Goal: Task Accomplishment & Management: Use online tool/utility

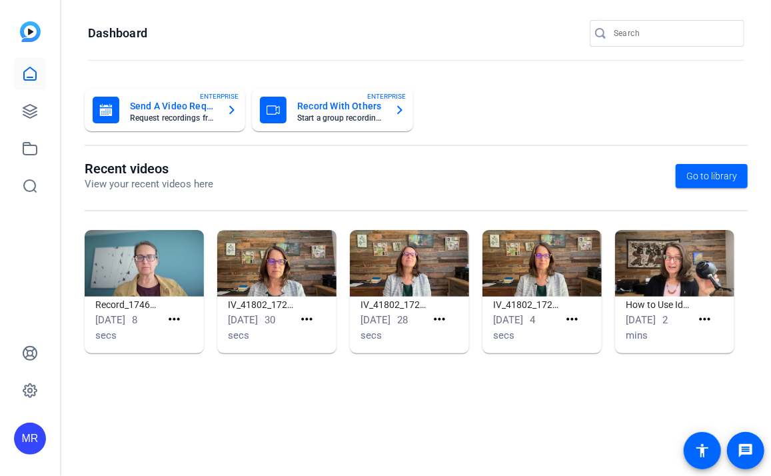
click at [644, 35] on input "Search" at bounding box center [674, 33] width 120 height 16
type input "opus 111"
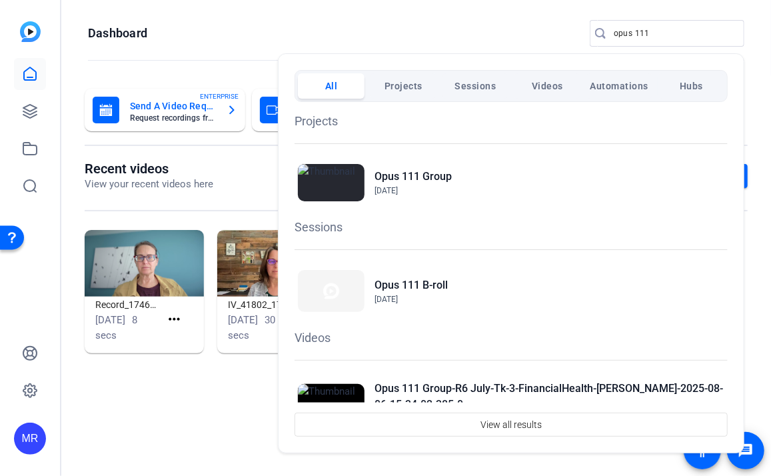
click at [451, 23] on div at bounding box center [385, 238] width 771 height 476
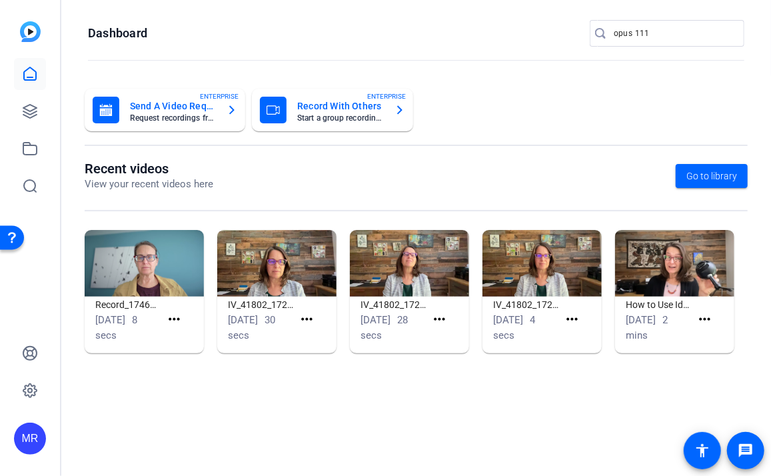
click at [699, 36] on input "opus 111" at bounding box center [674, 33] width 120 height 16
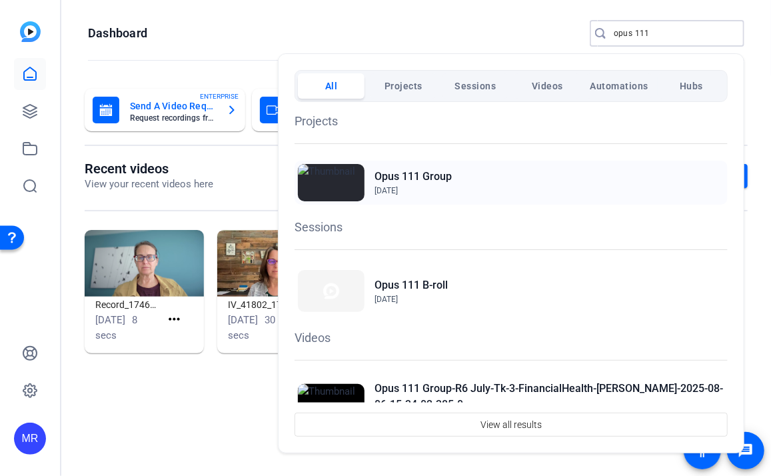
click at [443, 176] on h2 "Opus 111 Group" at bounding box center [413, 177] width 77 height 16
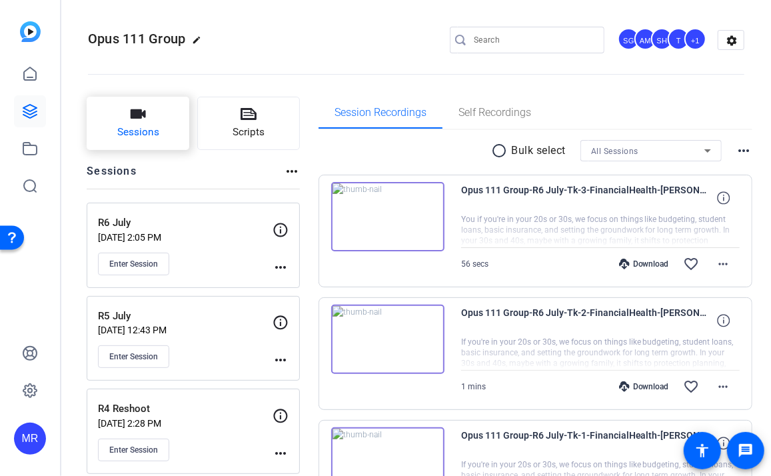
click at [144, 131] on span "Sessions" at bounding box center [138, 132] width 42 height 15
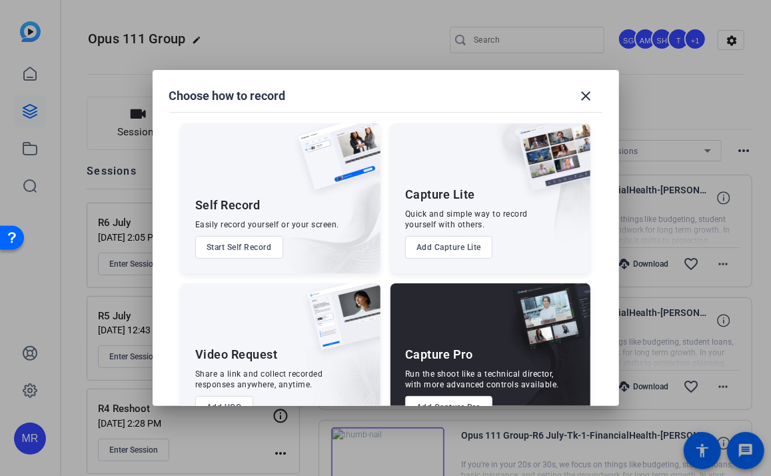
scroll to position [40, 0]
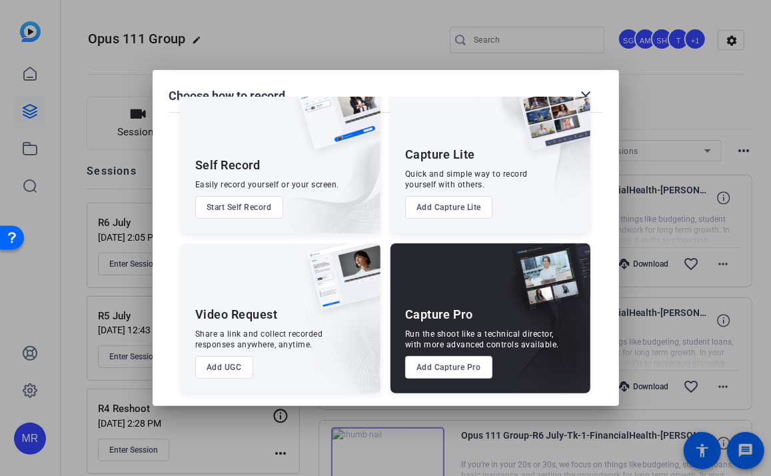
click at [441, 372] on button "Add Capture Pro" at bounding box center [448, 367] width 87 height 23
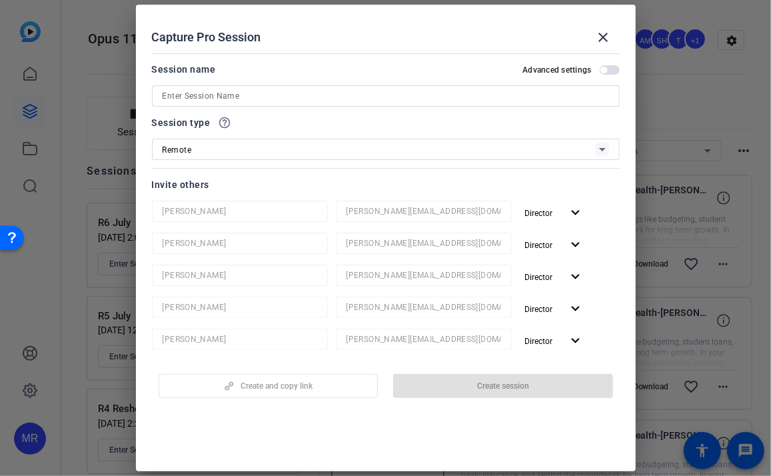
click at [229, 92] on input at bounding box center [386, 96] width 447 height 16
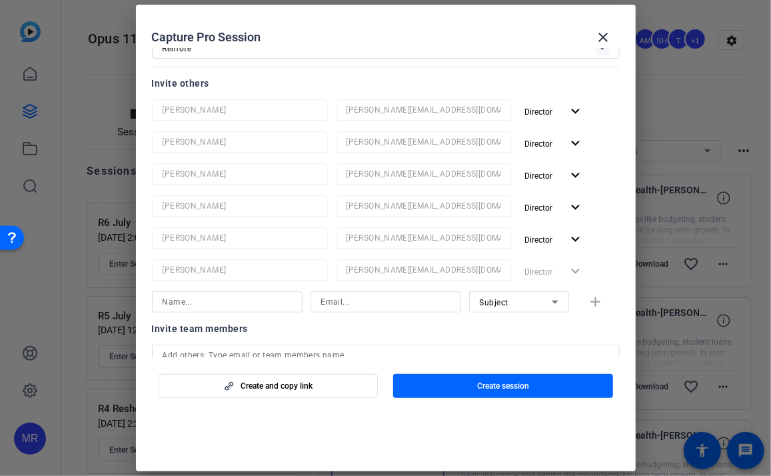
scroll to position [267, 0]
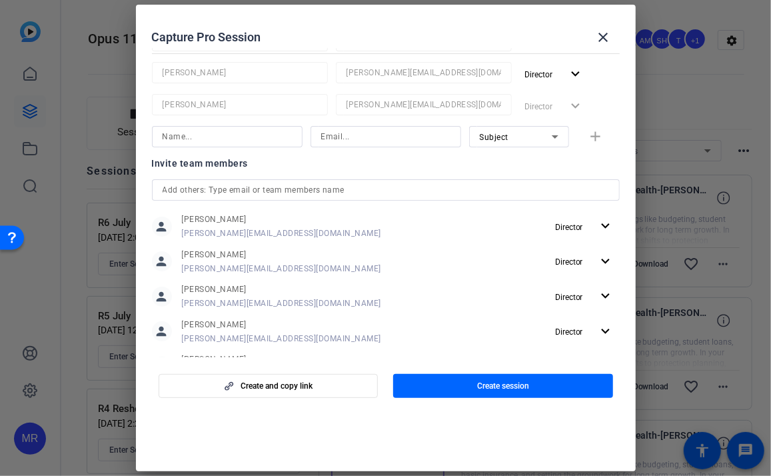
type input "Pick Up Shoot"
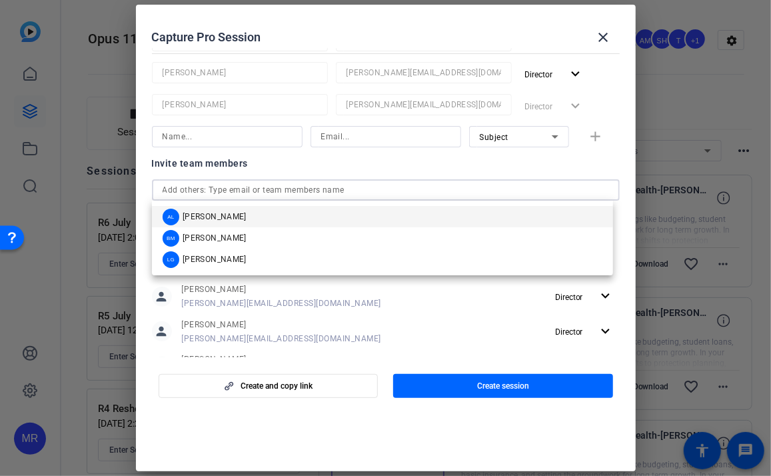
click at [225, 197] on input "text" at bounding box center [386, 190] width 447 height 16
click at [226, 221] on mat-option "AL Audrey Lee" at bounding box center [382, 216] width 461 height 21
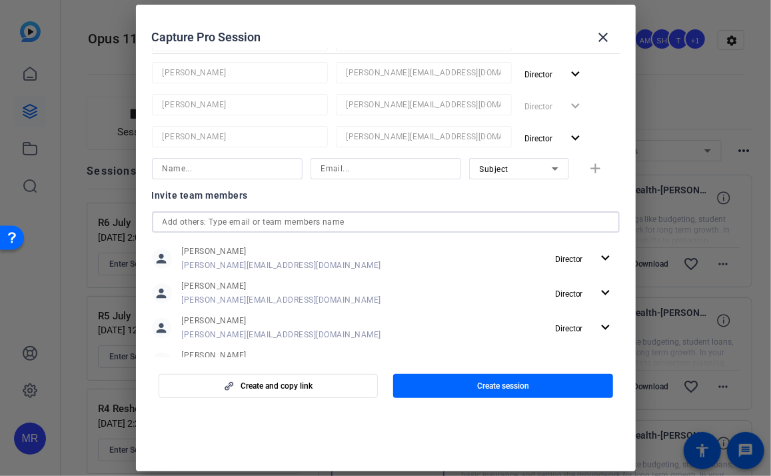
click at [211, 215] on input "text" at bounding box center [386, 222] width 447 height 16
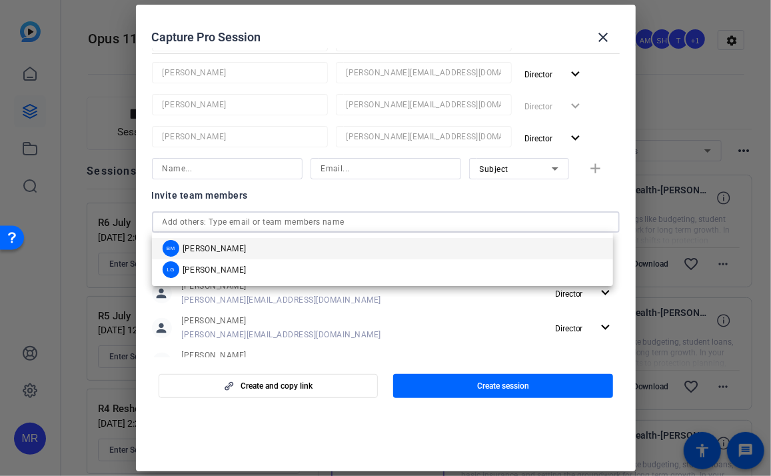
click at [208, 241] on div "BM Betsy Mugavero" at bounding box center [205, 248] width 84 height 17
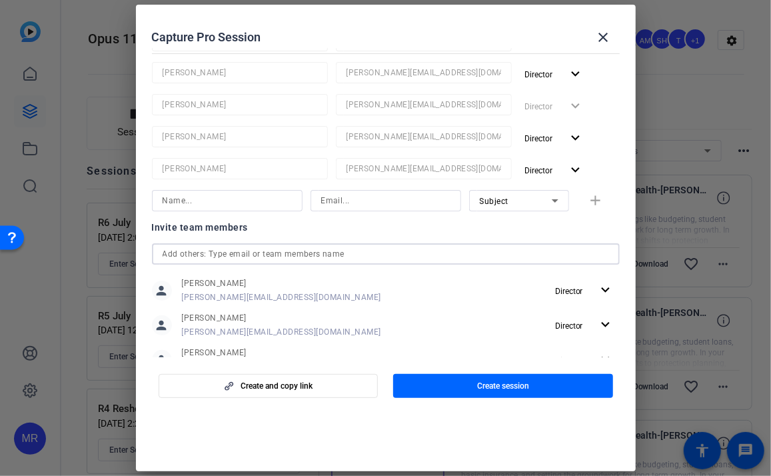
click at [205, 255] on input "text" at bounding box center [386, 254] width 447 height 16
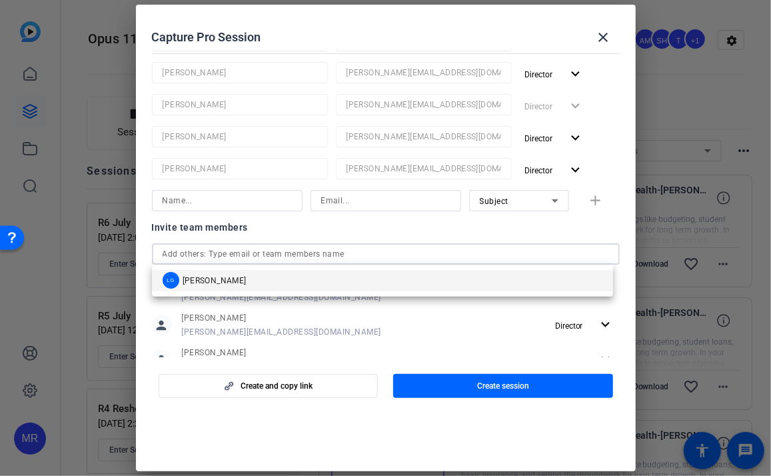
click at [201, 282] on span "Laura Garfield" at bounding box center [215, 280] width 64 height 11
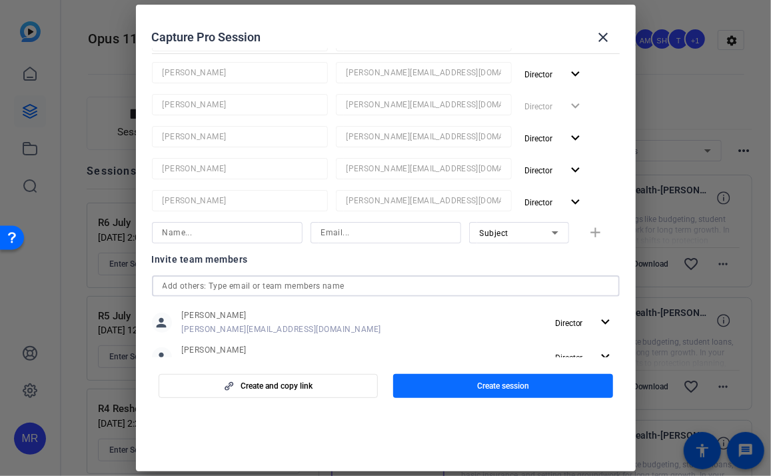
click at [479, 385] on span "Create session" at bounding box center [503, 386] width 52 height 11
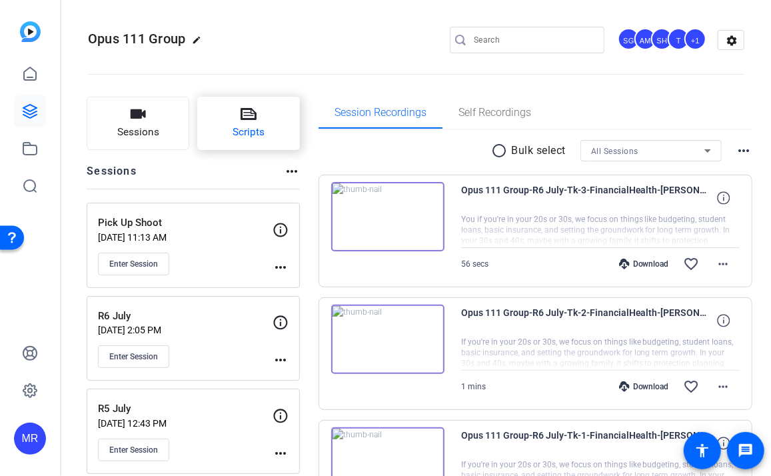
click at [249, 144] on button "Scripts" at bounding box center [248, 123] width 103 height 53
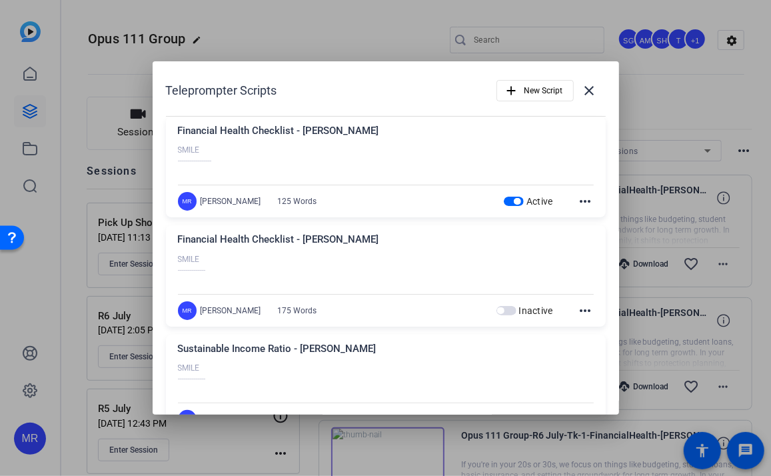
click at [514, 198] on span "button" at bounding box center [517, 201] width 7 height 7
click at [536, 94] on span "New Script" at bounding box center [544, 90] width 39 height 25
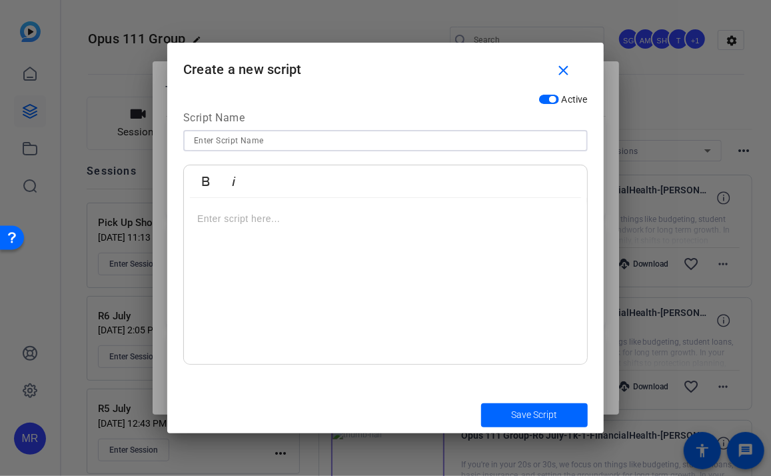
click at [291, 141] on input at bounding box center [385, 141] width 383 height 16
type input "Pick Up Script"
click at [263, 217] on p at bounding box center [385, 218] width 377 height 15
click at [223, 280] on div "SMILE ----------------------" at bounding box center [385, 281] width 403 height 167
click at [303, 233] on p "----------------------" at bounding box center [385, 233] width 377 height 15
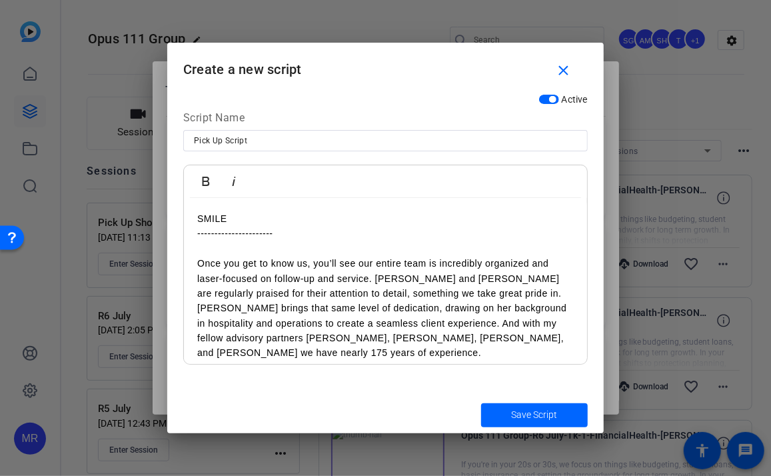
click at [358, 247] on p at bounding box center [385, 248] width 377 height 15
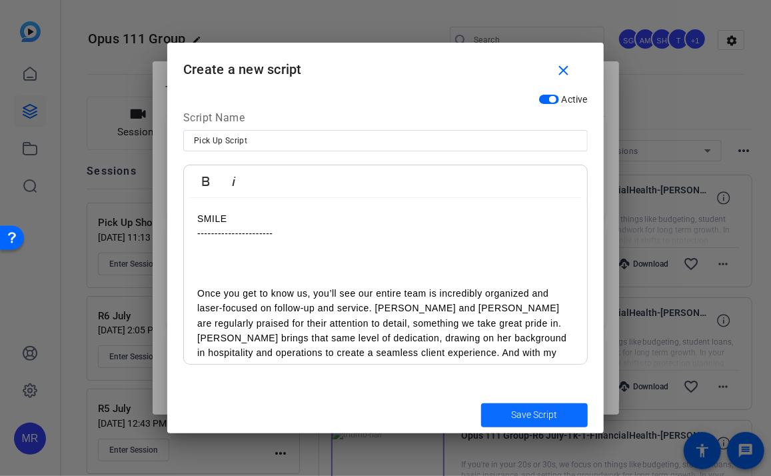
click at [508, 411] on span "submit" at bounding box center [534, 415] width 107 height 32
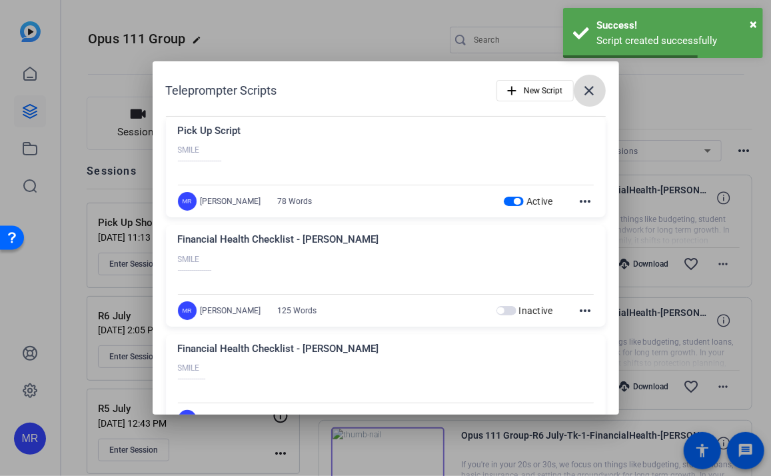
click at [588, 93] on mat-icon "close" at bounding box center [590, 91] width 16 height 16
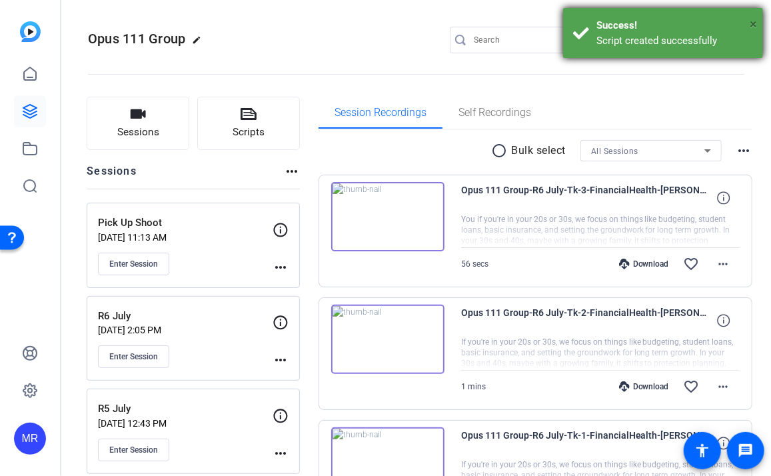
click at [755, 23] on span "×" at bounding box center [753, 24] width 7 height 16
